Goal: Task Accomplishment & Management: Use online tool/utility

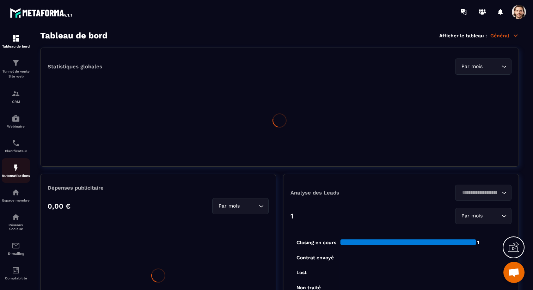
click at [16, 175] on div "Automatisations" at bounding box center [16, 171] width 28 height 14
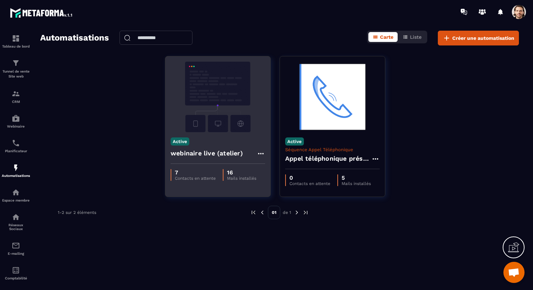
click at [206, 151] on h4 "webinaire live (atelier)" at bounding box center [207, 153] width 72 height 10
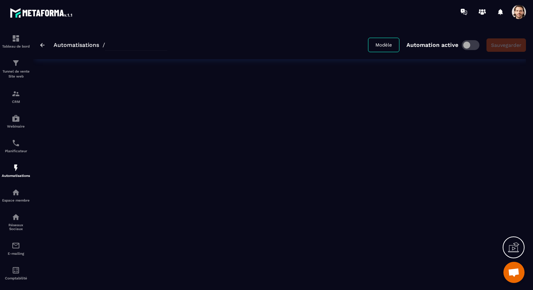
type input "**********"
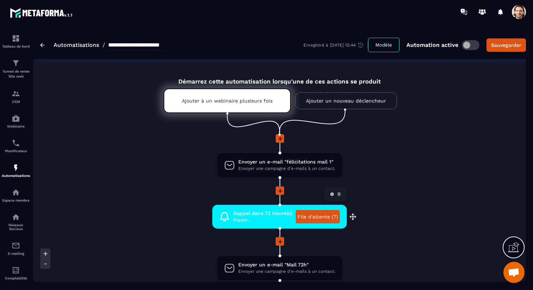
click at [314, 213] on link "File d'attente (7)" at bounding box center [318, 216] width 44 height 13
